Goal: Information Seeking & Learning: Learn about a topic

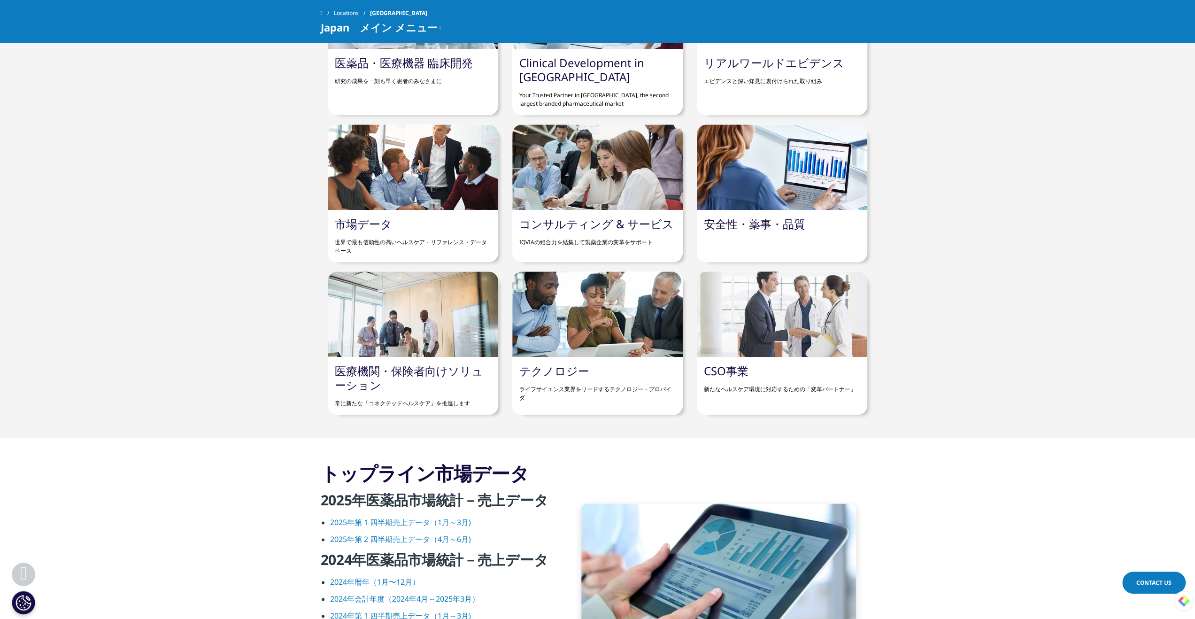
scroll to position [939, 0]
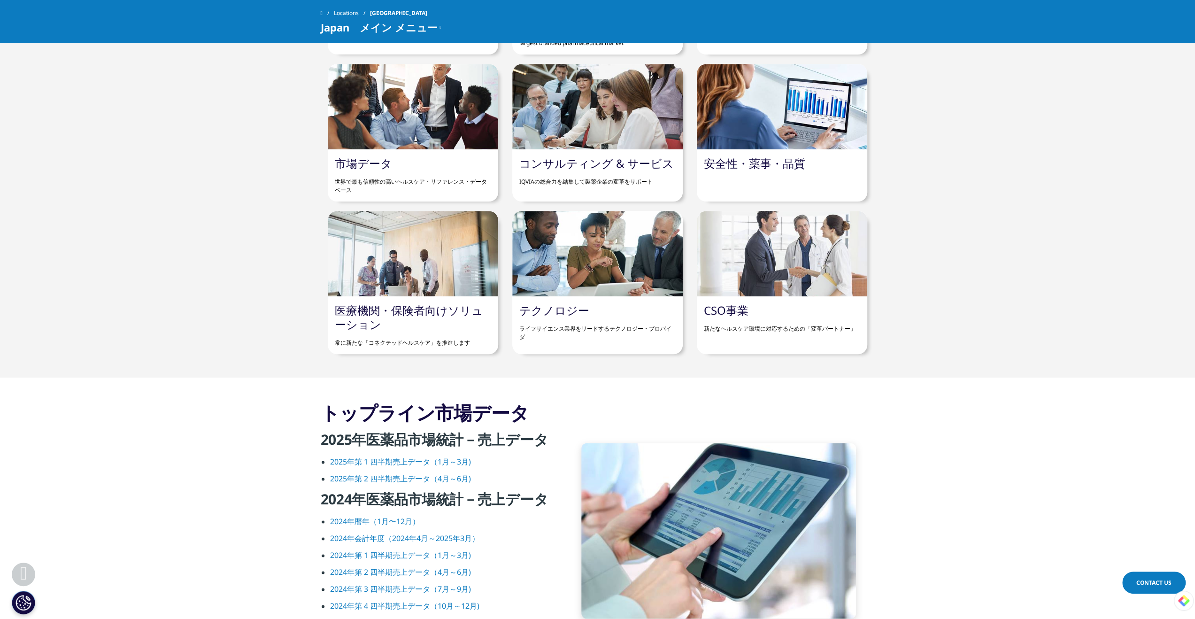
click at [625, 153] on div "コンサルティング & サービス IQVIAの総合力を結集して製薬企業の変革をサポート" at bounding box center [597, 171] width 171 height 44
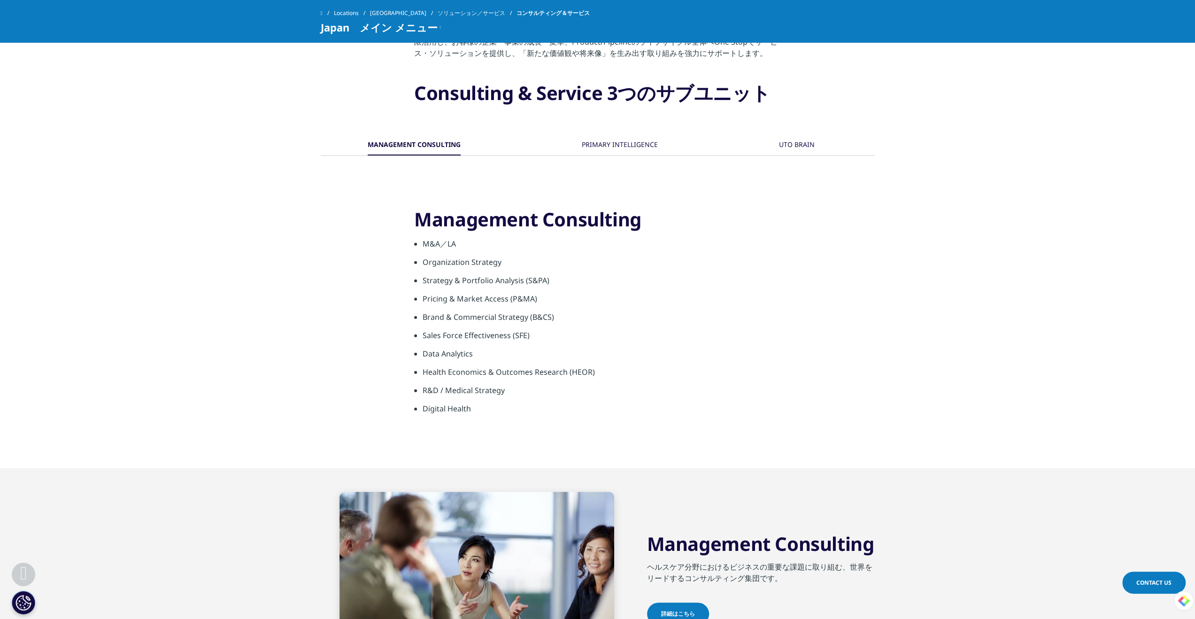
scroll to position [376, 0]
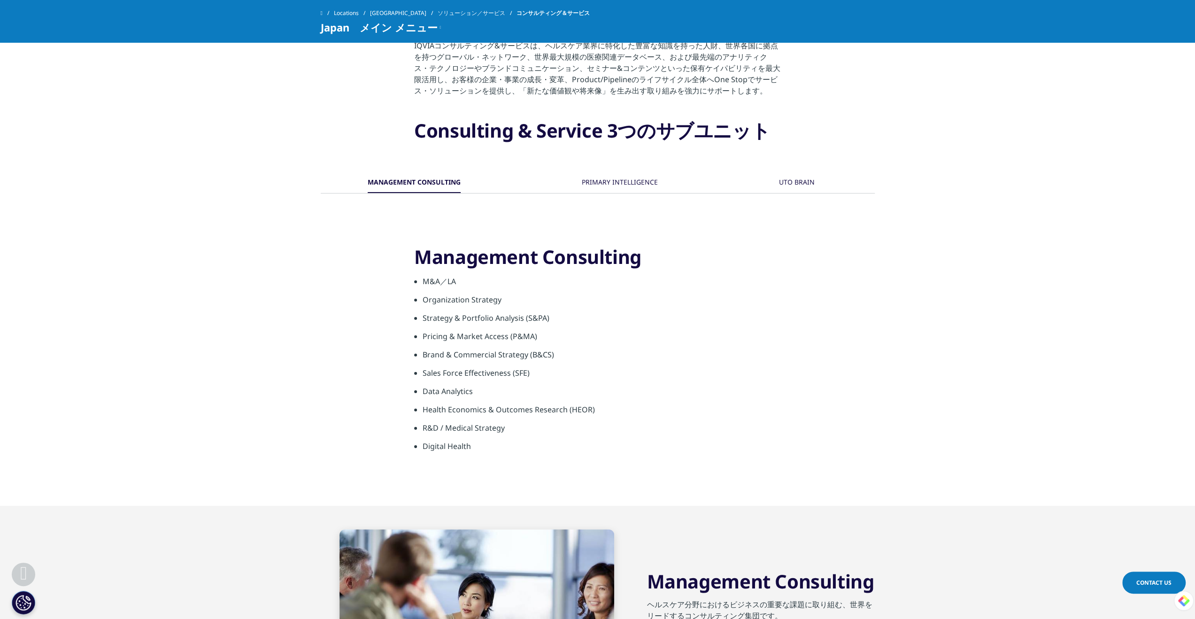
click at [627, 179] on div "PRIMARY INTELLIGENCE" at bounding box center [620, 183] width 76 height 20
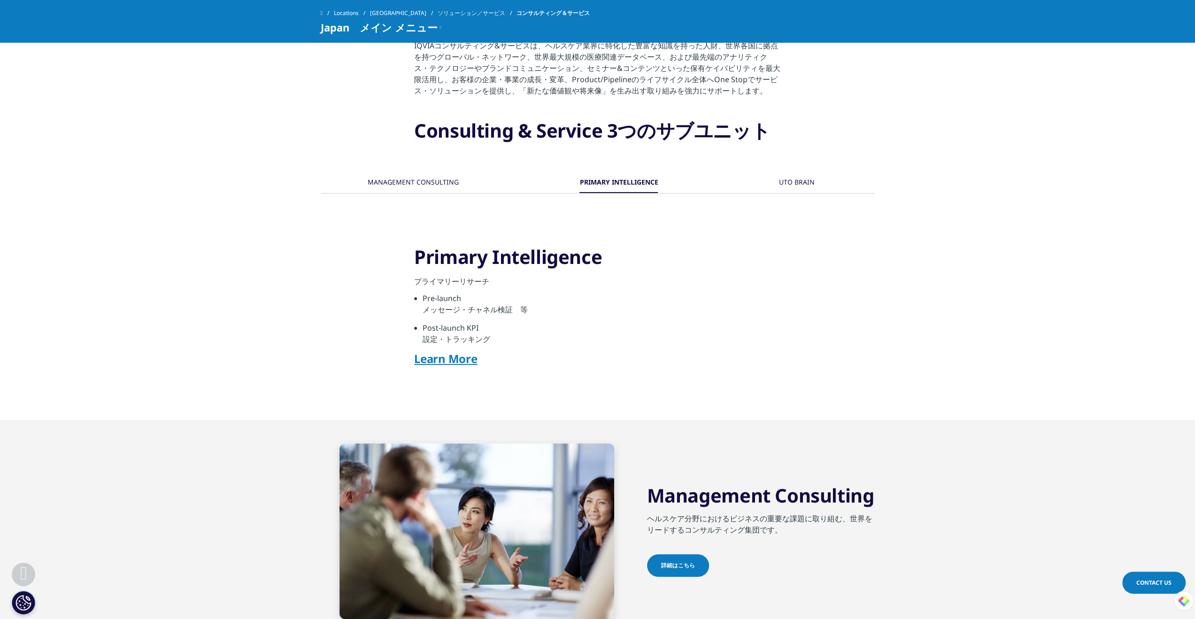
click at [445, 168] on div "MANAGEMENT CONSULTING PRIMARY INTELLIGENCE" at bounding box center [598, 284] width 554 height 271
click at [437, 178] on div "MANAGEMENT CONSULTING" at bounding box center [413, 183] width 91 height 20
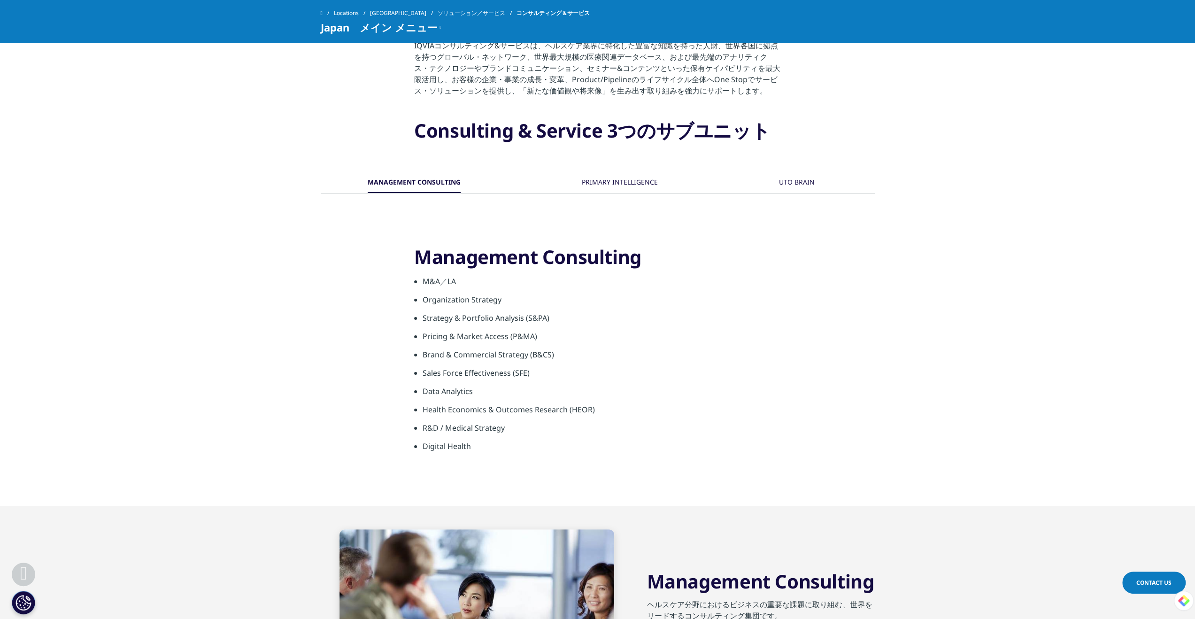
click at [603, 177] on div "PRIMARY INTELLIGENCE" at bounding box center [620, 183] width 76 height 20
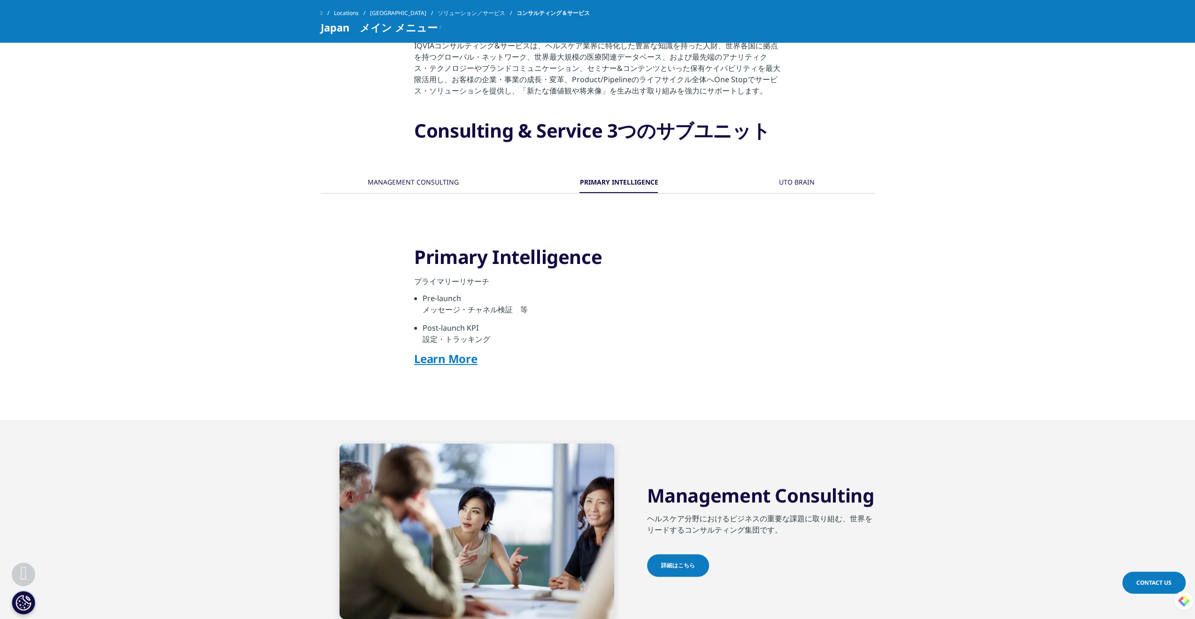
click at [756, 186] on div "MANAGEMENT CONSULTING PRIMARY INTELLIGENCE" at bounding box center [598, 183] width 554 height 20
click at [791, 180] on div "UTO BRAIN" at bounding box center [797, 183] width 36 height 20
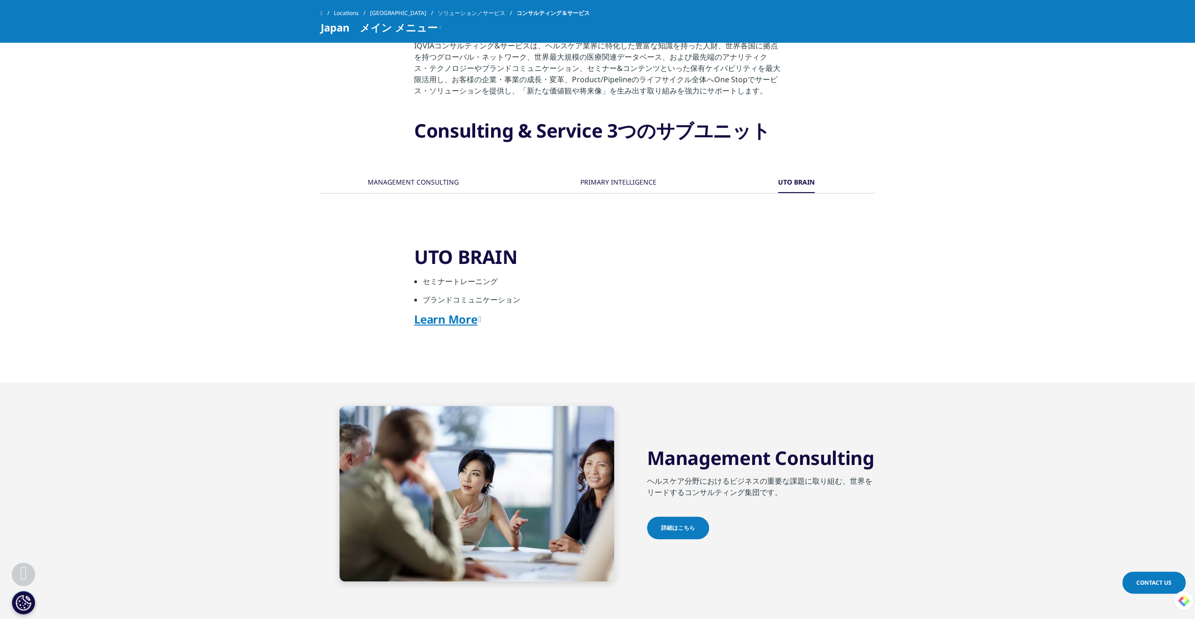
click at [475, 319] on link "Learn More" at bounding box center [447, 319] width 67 height 16
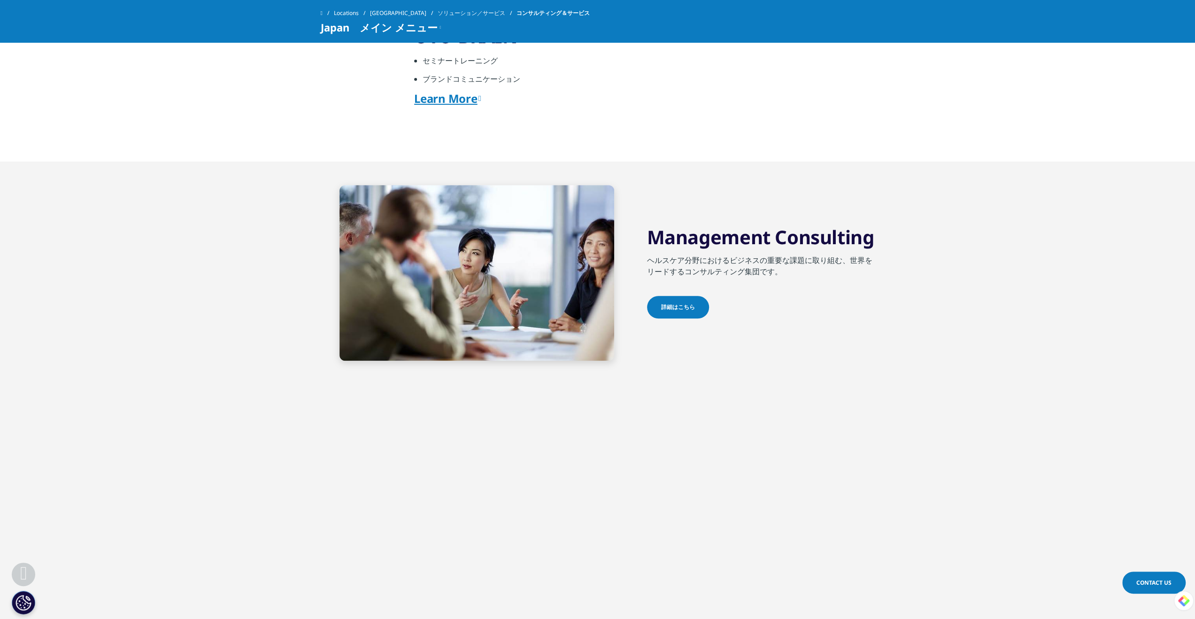
scroll to position [752, 0]
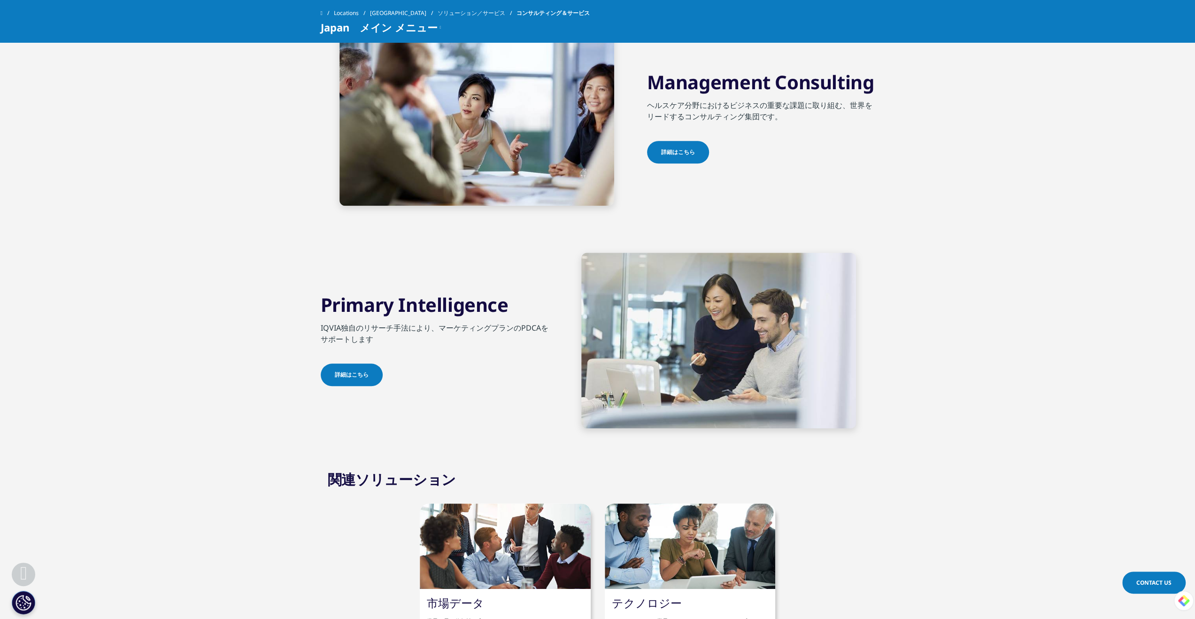
click at [692, 157] on link "詳細はこちら" at bounding box center [678, 152] width 62 height 23
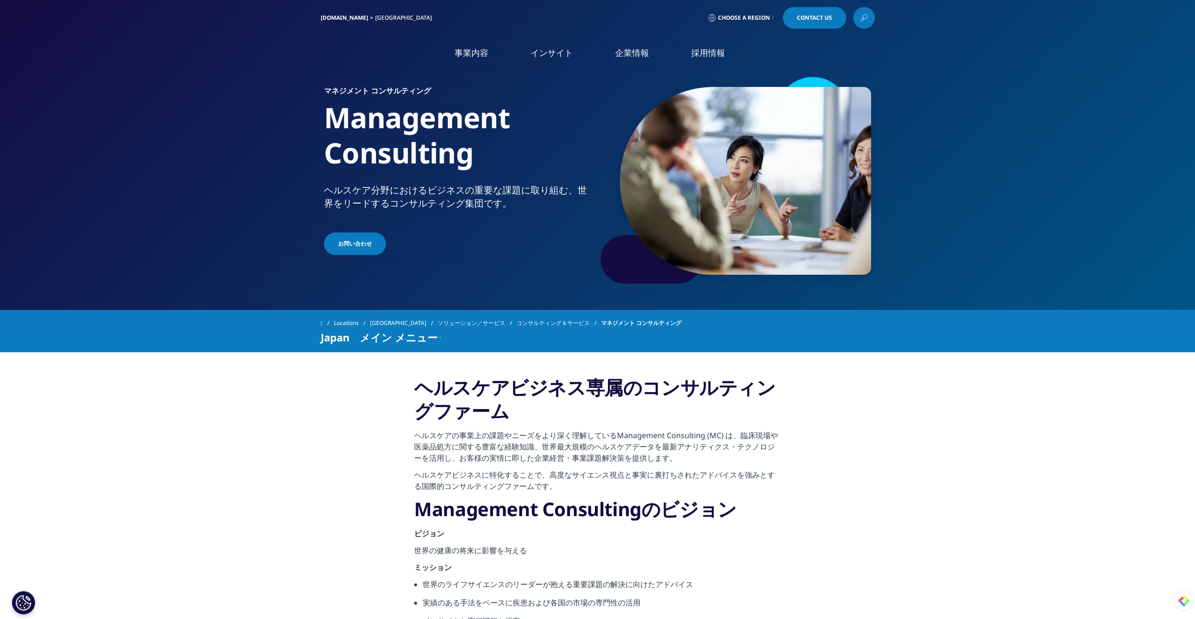
click at [379, 55] on img at bounding box center [358, 55] width 75 height 0
